Goal: Transaction & Acquisition: Purchase product/service

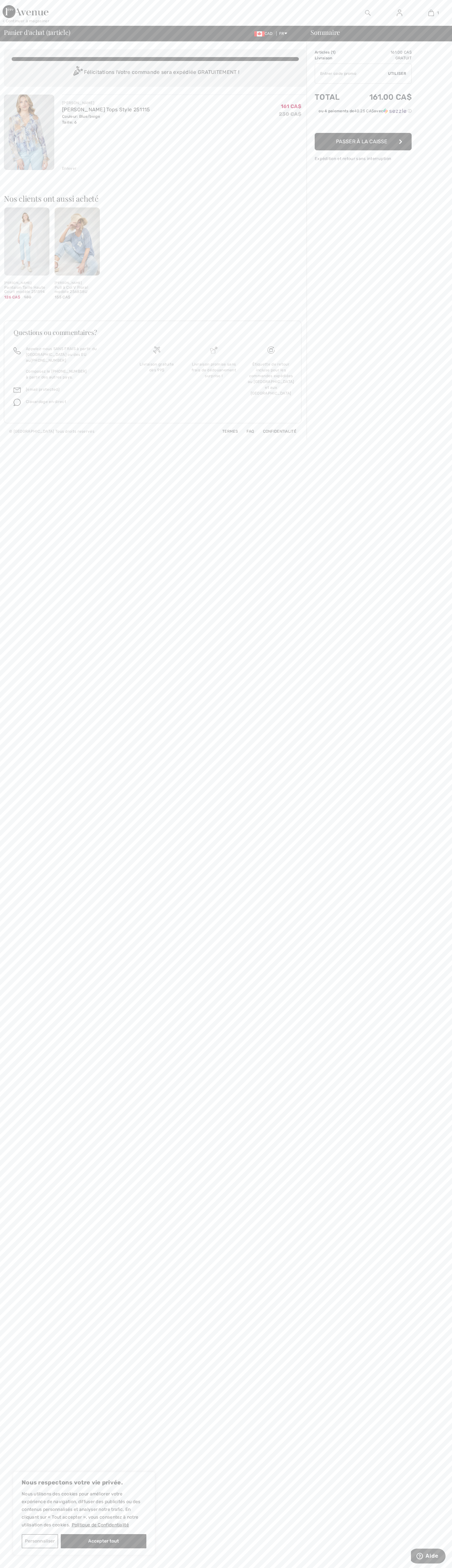
click at [363, 142] on span "Passer à la caisse" at bounding box center [361, 142] width 51 height 6
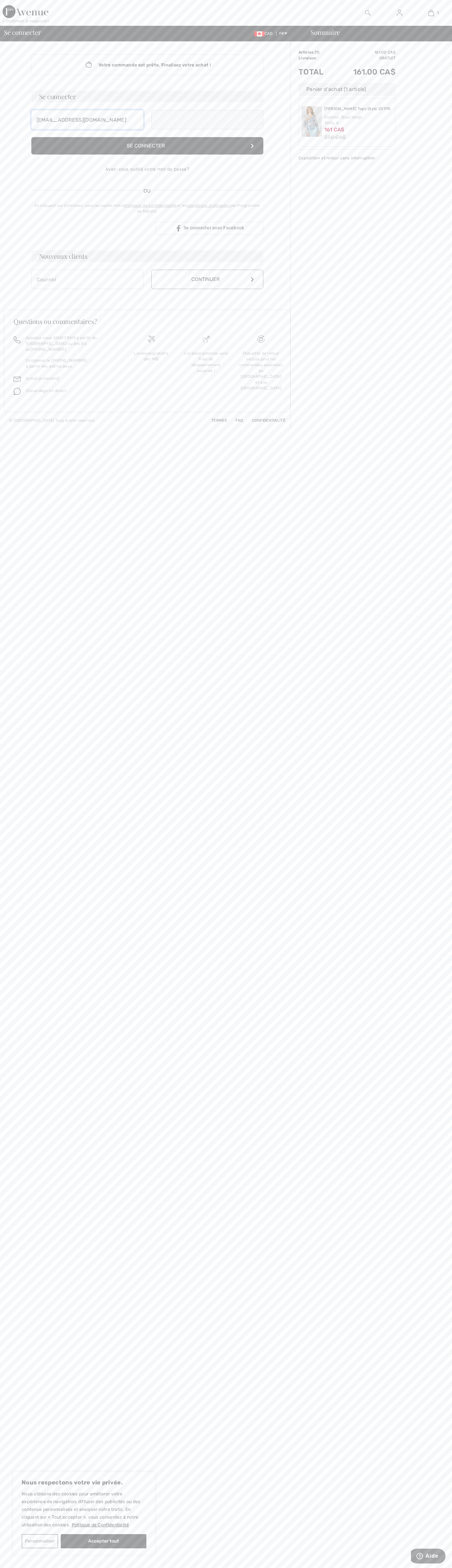
type input "johnsmith003@storebotmail.joonix.net"
click at [151, 373] on div "Livraison gratuite dès 99$" at bounding box center [151, 376] width 55 height 69
click at [207, 286] on button "Continuer" at bounding box center [207, 286] width 112 height 19
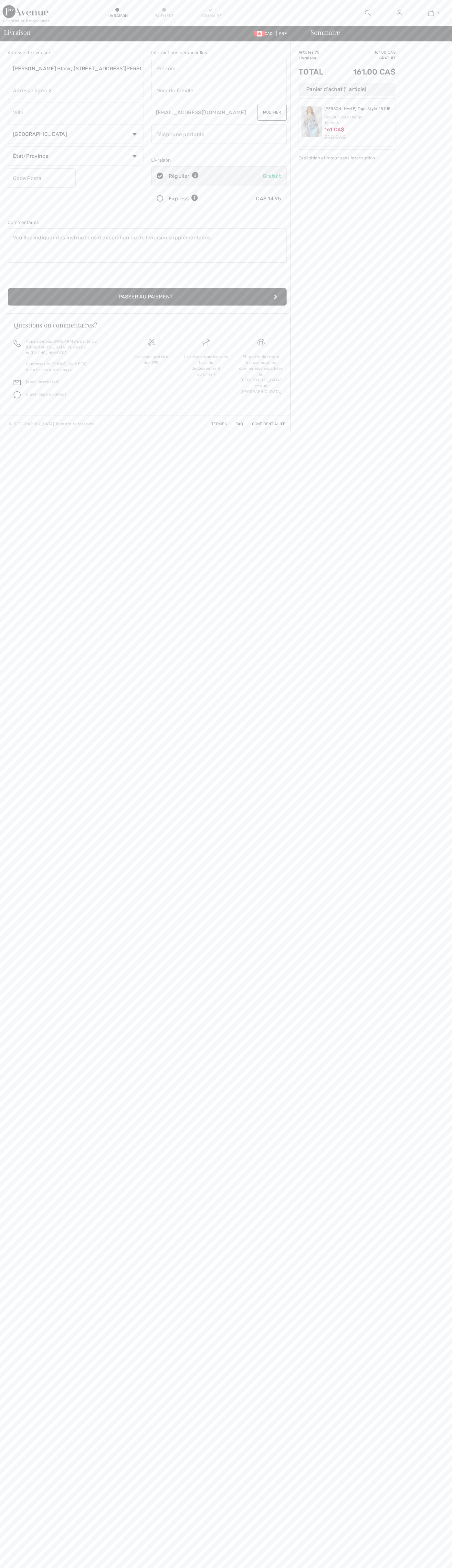
type input "Breithaupt Block, 51 Breithaupt St."
type input "First floor"
type input "kitchener"
type input "N2H5G5"
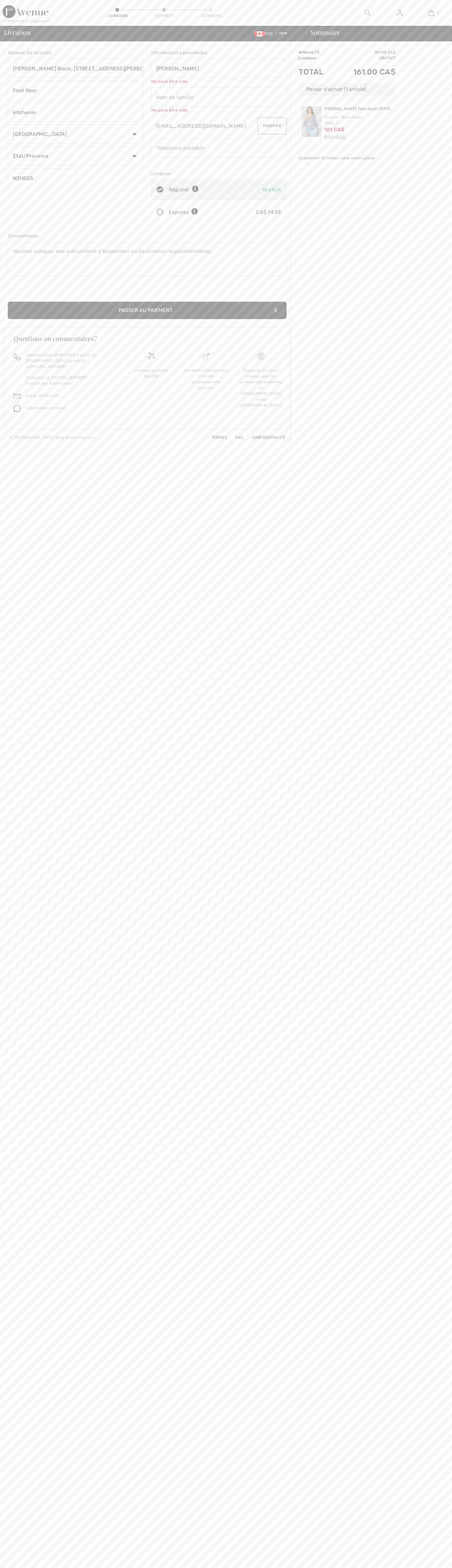
type input "John"
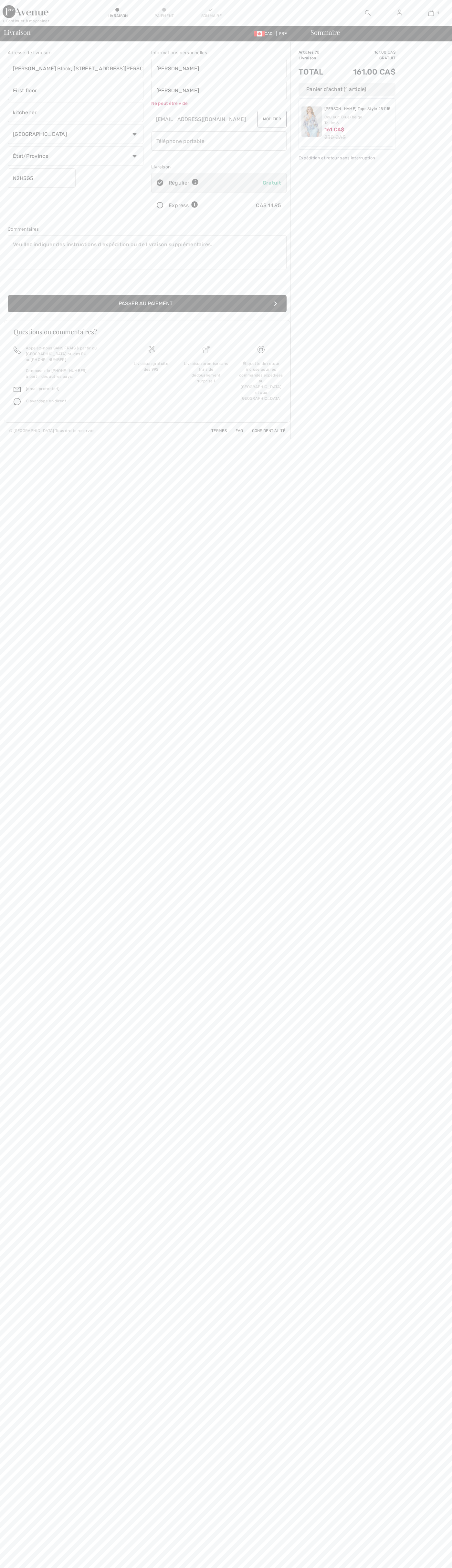
type input "Smith"
type input "5198802300"
radio input "true"
click at [151, 370] on div "Livraison gratuite dès 99$" at bounding box center [151, 373] width 55 height 69
